Goal: Find specific page/section: Find specific page/section

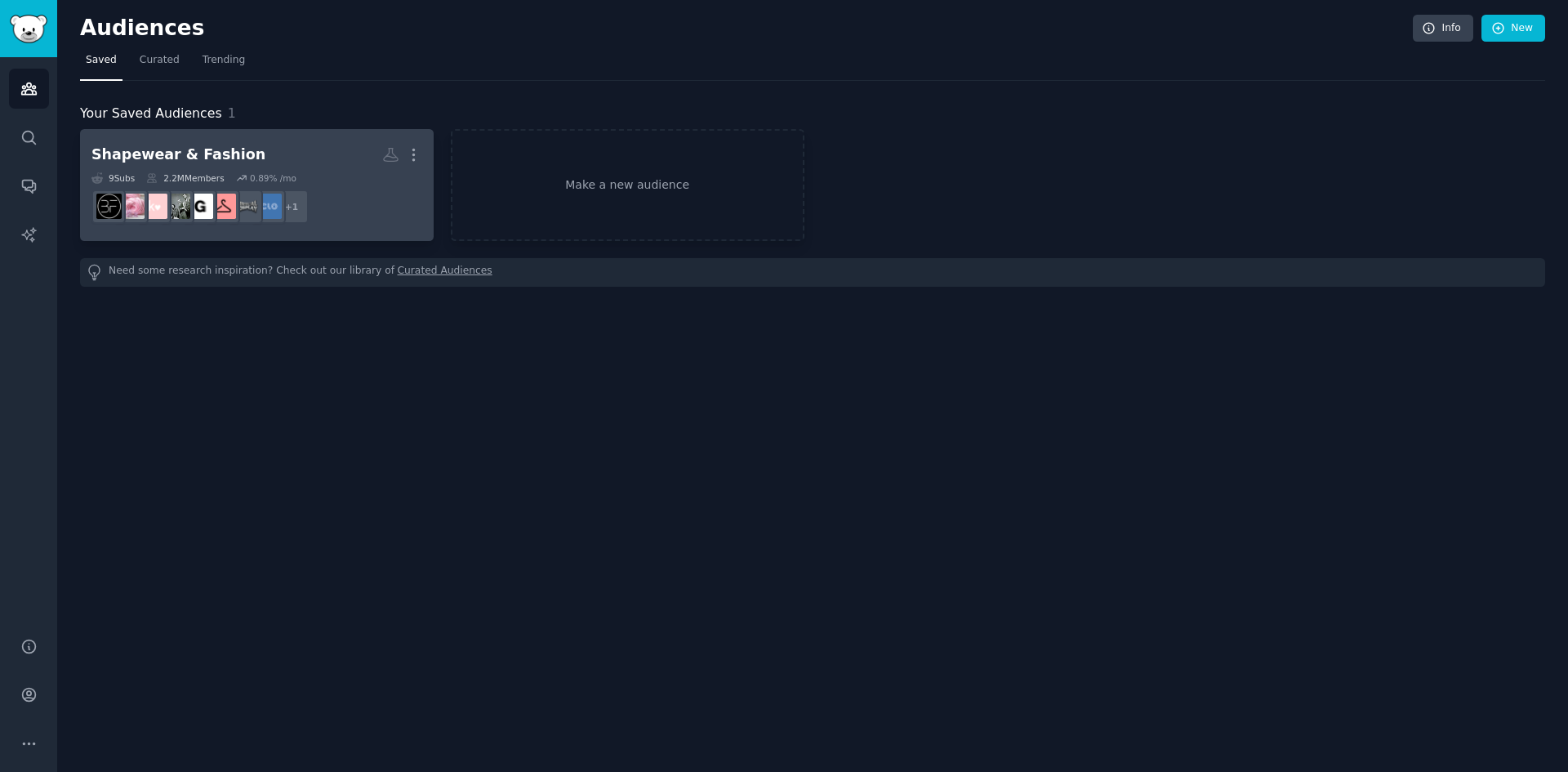
click at [256, 161] on h2 "Shapewear & Fashion More" at bounding box center [256, 155] width 331 height 28
